Goal: Book appointment/travel/reservation

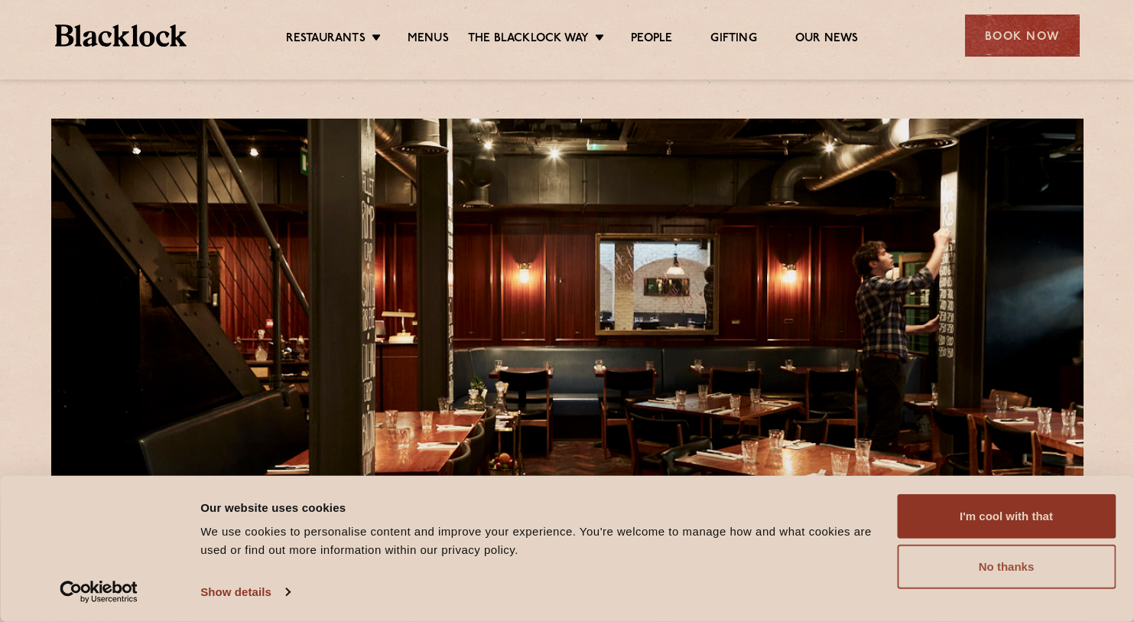
click at [1003, 572] on button "No thanks" at bounding box center [1006, 566] width 219 height 44
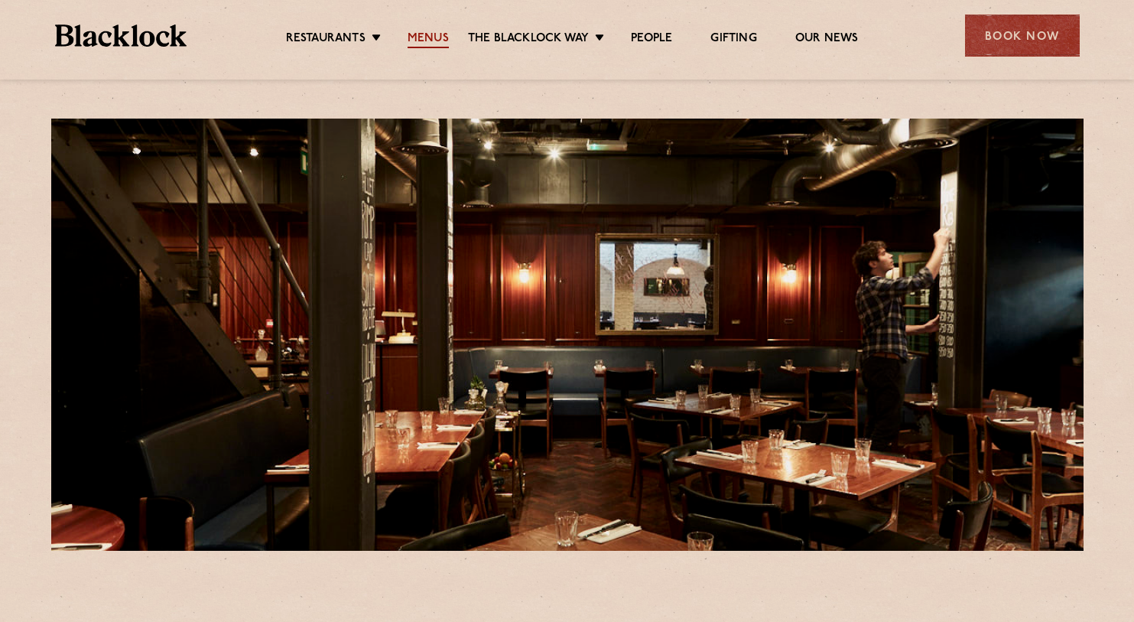
click at [421, 40] on link "Menus" at bounding box center [428, 39] width 41 height 17
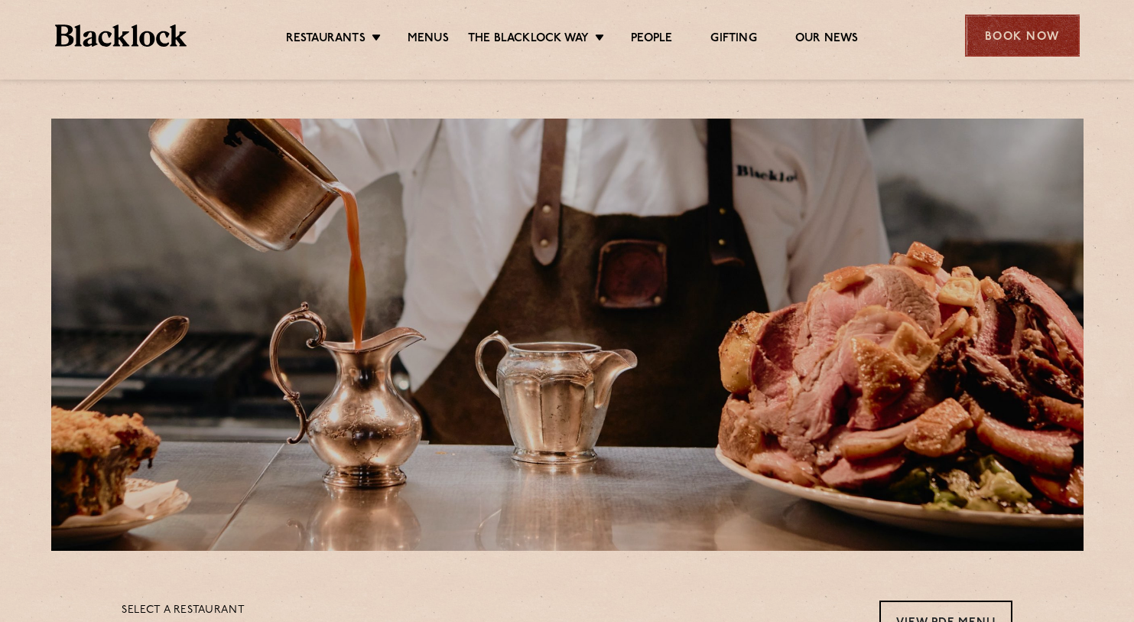
click at [1018, 40] on div "Book Now" at bounding box center [1022, 36] width 115 height 42
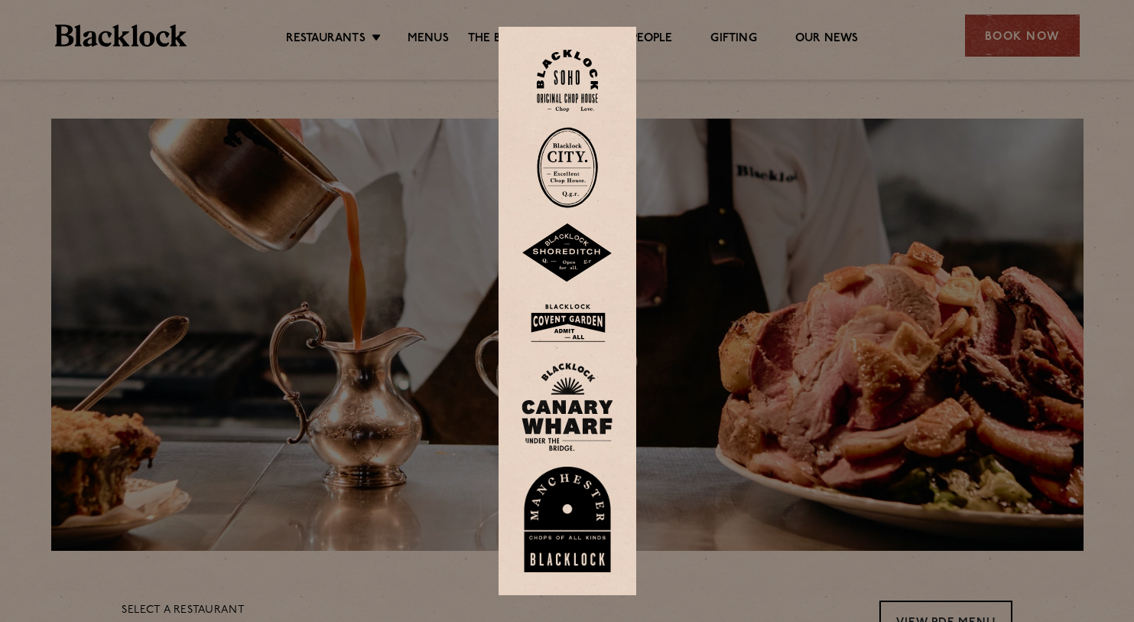
click at [592, 324] on img at bounding box center [567, 323] width 92 height 50
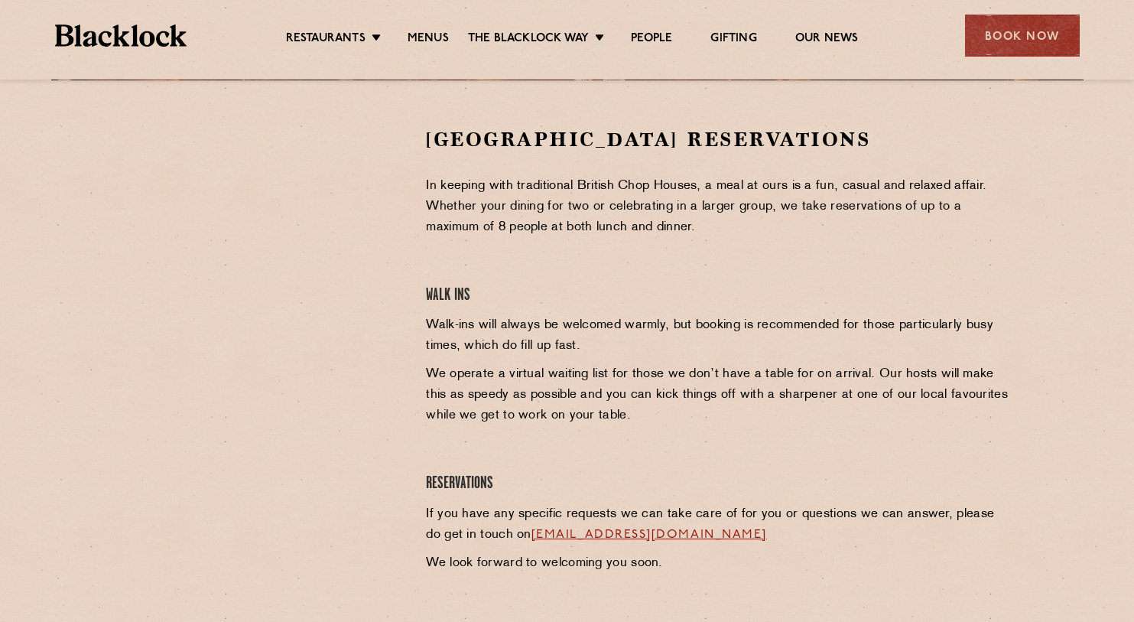
scroll to position [471, 0]
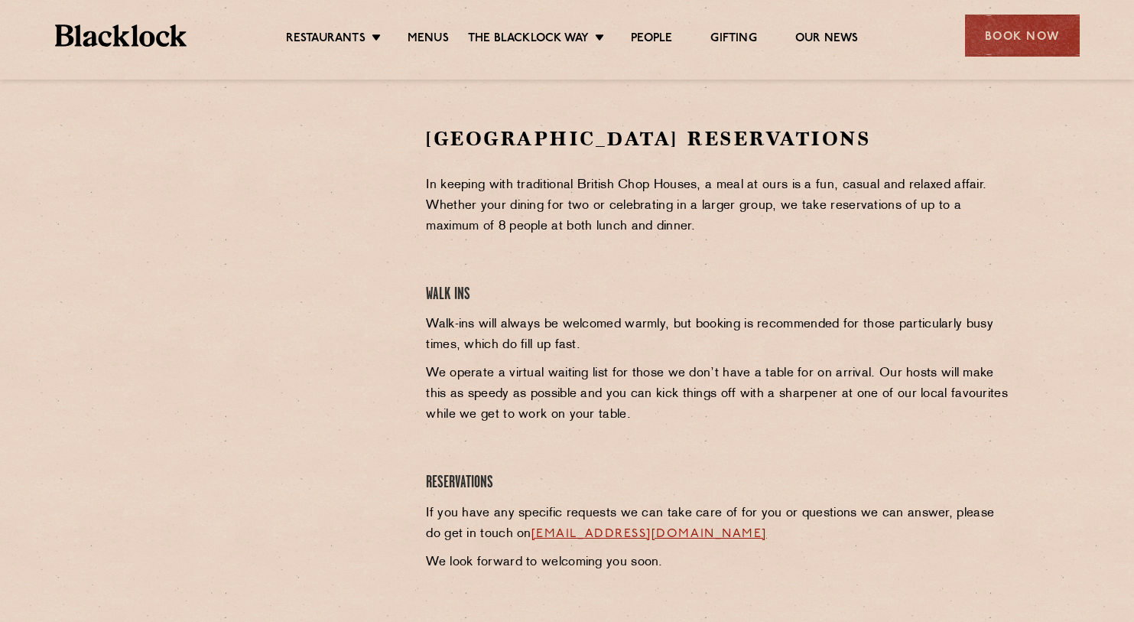
click at [346, 376] on div at bounding box center [262, 352] width 304 height 455
click at [381, 414] on div at bounding box center [262, 352] width 304 height 455
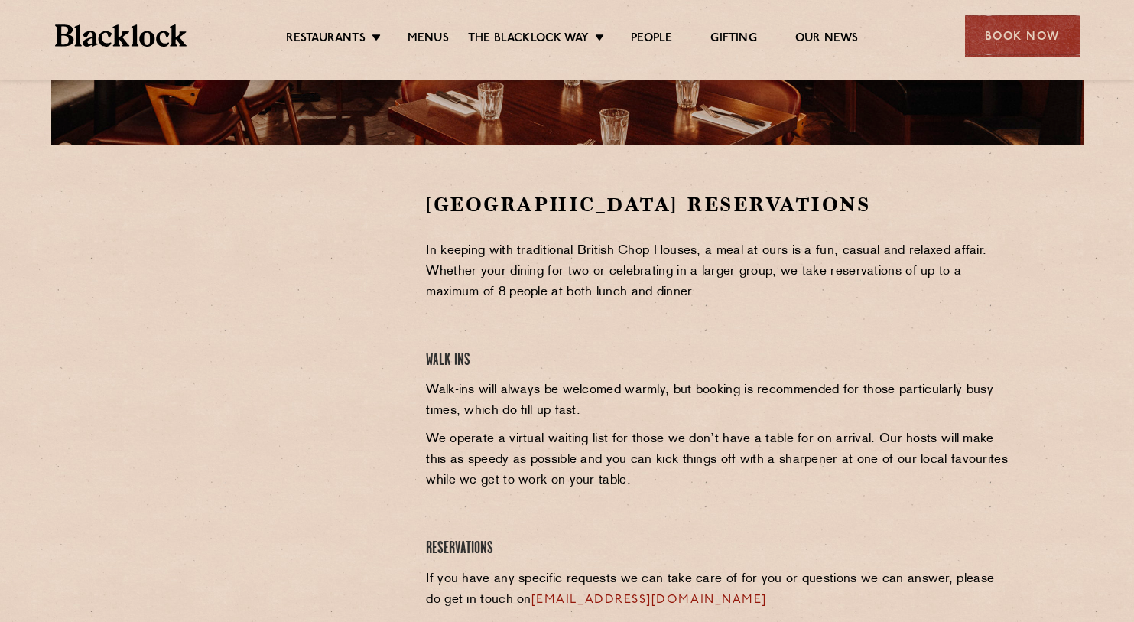
scroll to position [490, 0]
